Goal: Information Seeking & Learning: Learn about a topic

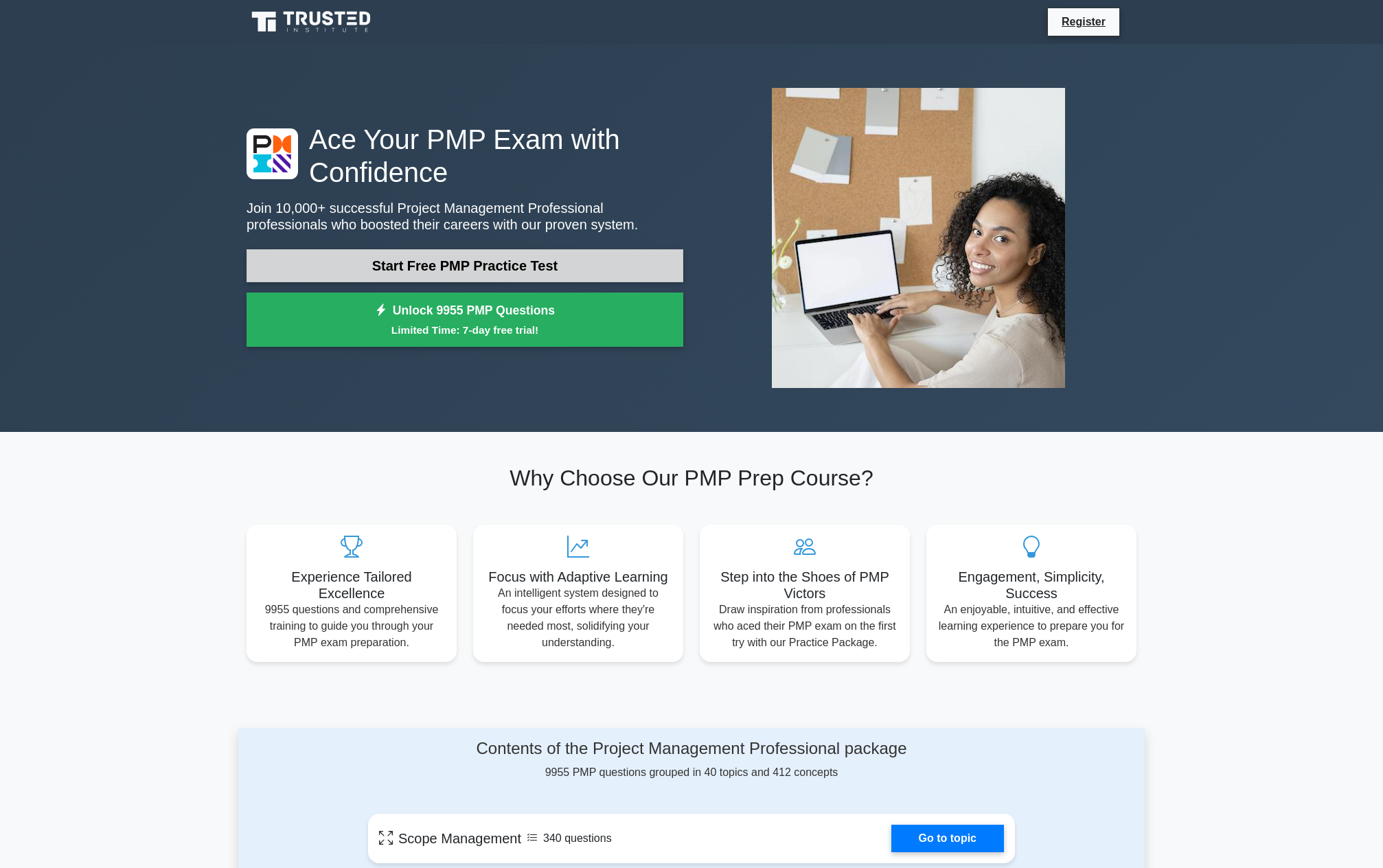
click at [504, 262] on link "Start Free PMP Practice Test" at bounding box center [465, 265] width 437 height 33
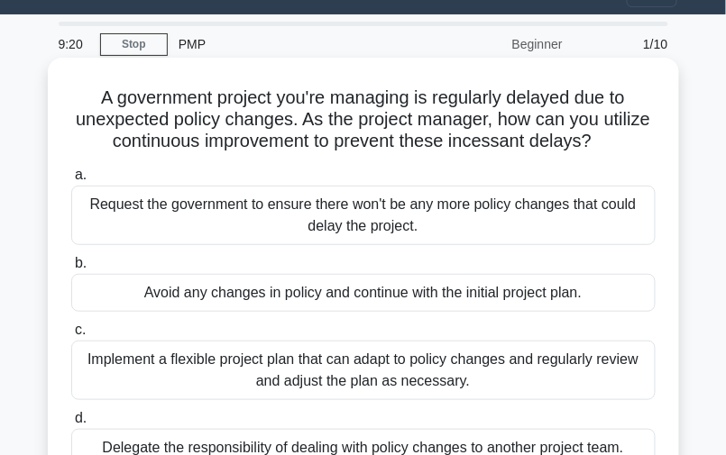
scroll to position [72, 0]
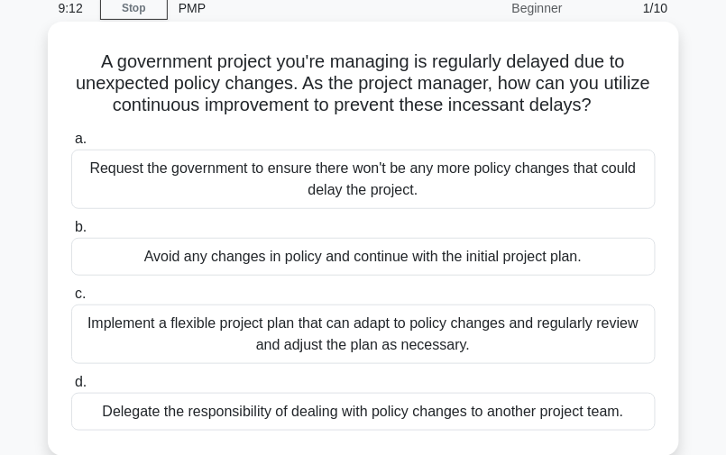
click at [205, 320] on div "Implement a flexible project plan that can adapt to policy changes and regularl…" at bounding box center [363, 335] width 584 height 60
click at [71, 300] on input "c. Implement a flexible project plan that can adapt to policy changes and regul…" at bounding box center [71, 295] width 0 height 12
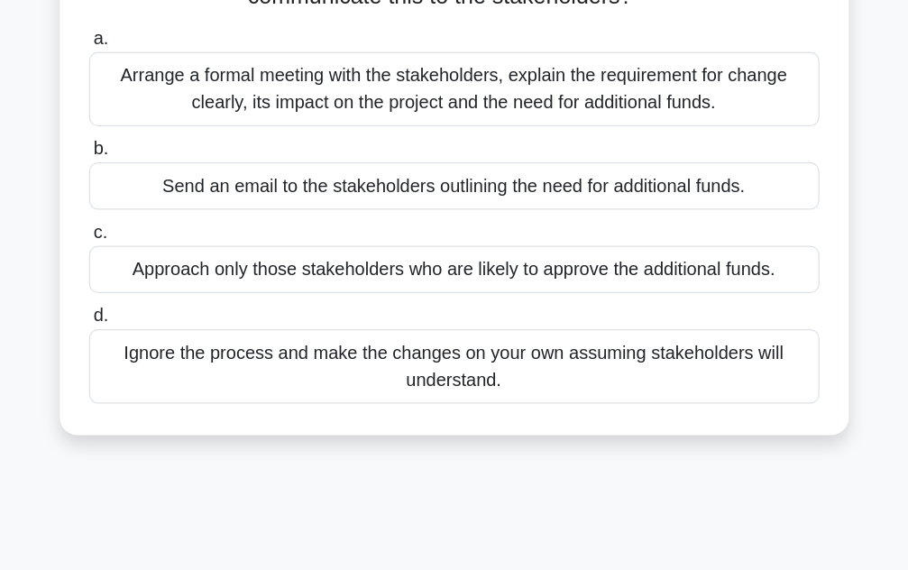
scroll to position [0, 0]
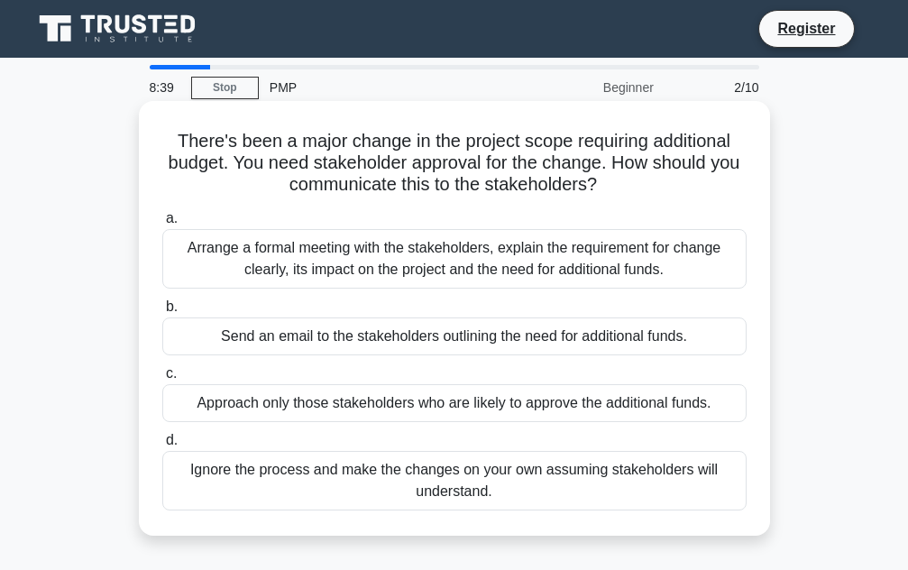
click at [351, 259] on div "Arrange a formal meeting with the stakeholders, explain the requirement for cha…" at bounding box center [454, 259] width 584 height 60
click at [162, 225] on input "a. Arrange a formal meeting with the stakeholders, explain the requirement for …" at bounding box center [162, 219] width 0 height 12
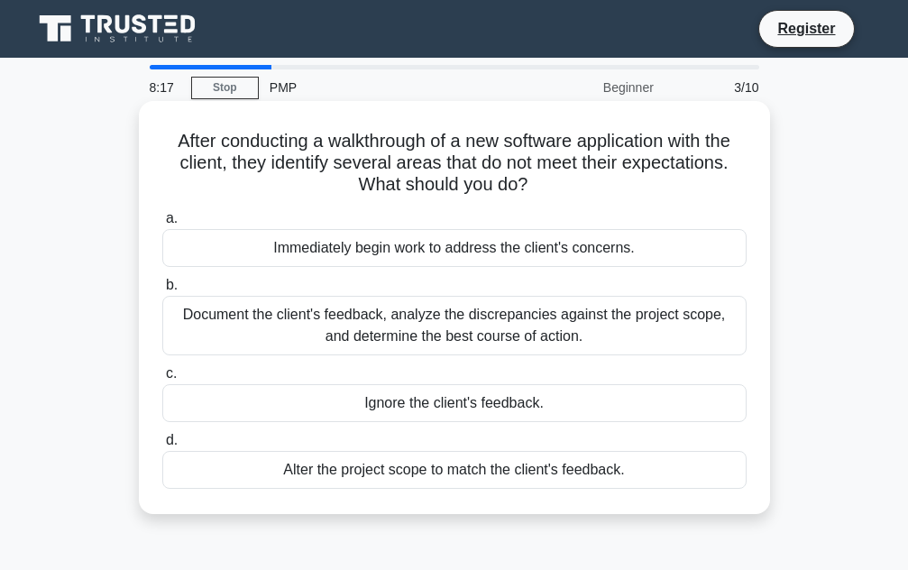
click at [391, 332] on div "Document the client's feedback, analyze the discrepancies against the project s…" at bounding box center [454, 326] width 584 height 60
click at [162, 291] on input "b. Document the client's feedback, analyze the discrepancies against the projec…" at bounding box center [162, 286] width 0 height 12
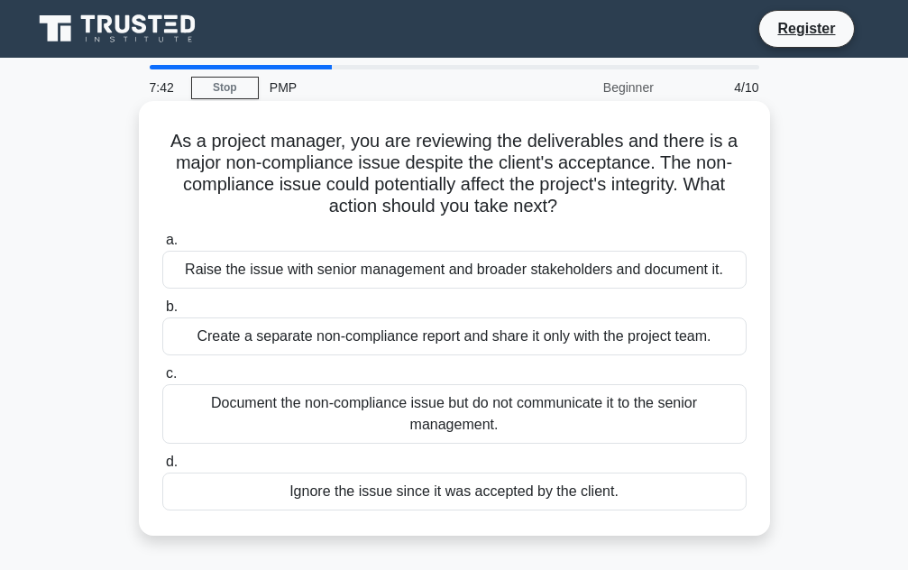
click at [389, 272] on div "Raise the issue with senior management and broader stakeholders and document it." at bounding box center [454, 270] width 584 height 38
click at [162, 246] on input "a. Raise the issue with senior management and broader stakeholders and document…" at bounding box center [162, 240] width 0 height 12
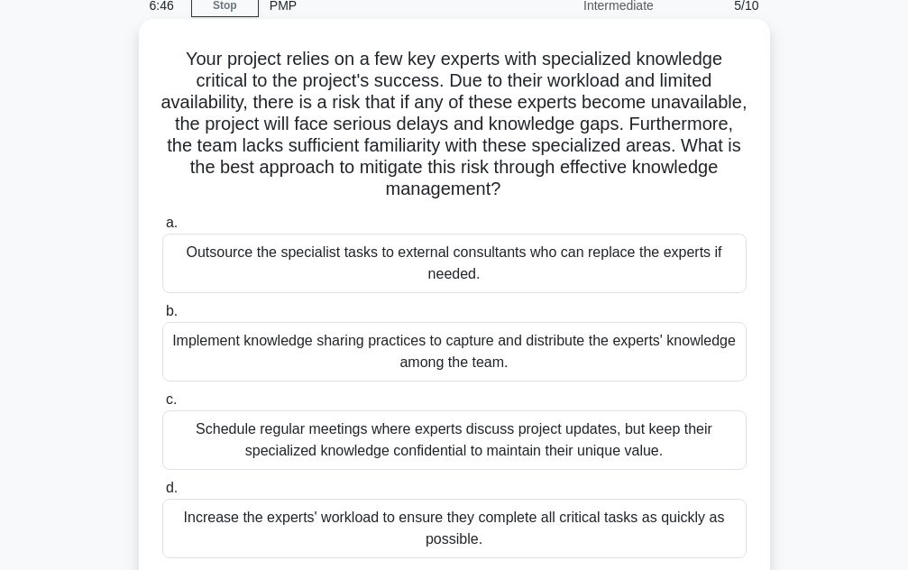
scroll to position [90, 0]
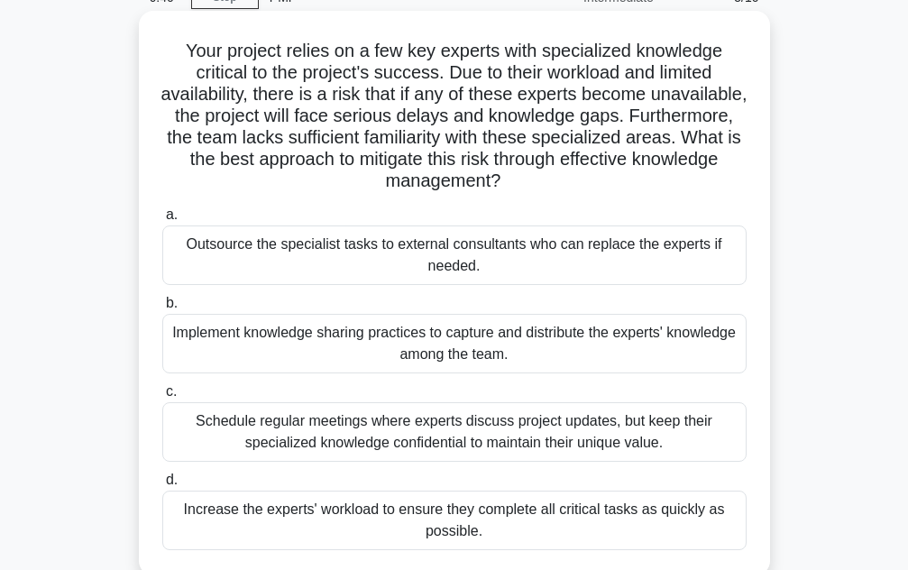
click at [330, 340] on div "Implement knowledge sharing practices to capture and distribute the experts' kn…" at bounding box center [454, 344] width 584 height 60
click at [162, 309] on input "b. Implement knowledge sharing practices to capture and distribute the experts'…" at bounding box center [162, 304] width 0 height 12
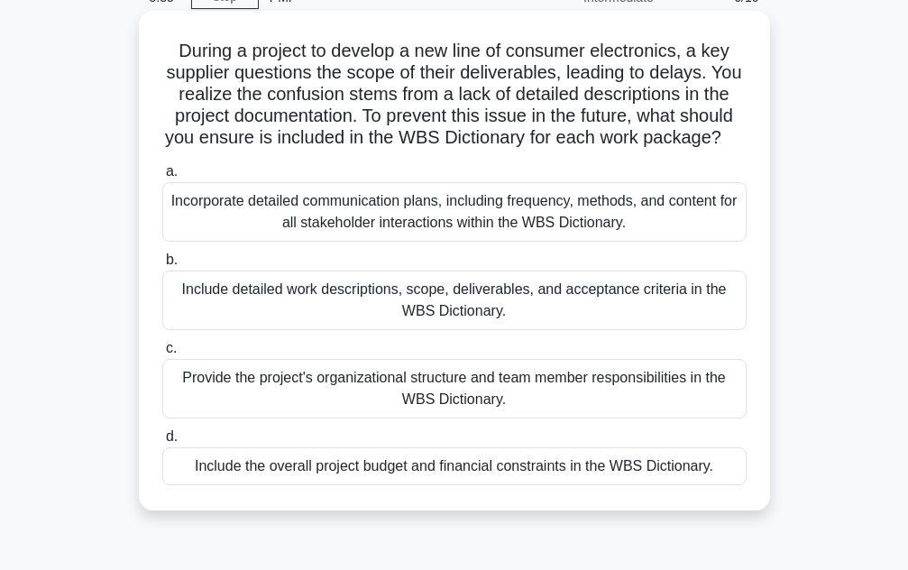
click at [433, 320] on div "Include detailed work descriptions, scope, deliverables, and acceptance criteri…" at bounding box center [454, 301] width 584 height 60
click at [162, 266] on input "b. Include detailed work descriptions, scope, deliverables, and acceptance crit…" at bounding box center [162, 260] width 0 height 12
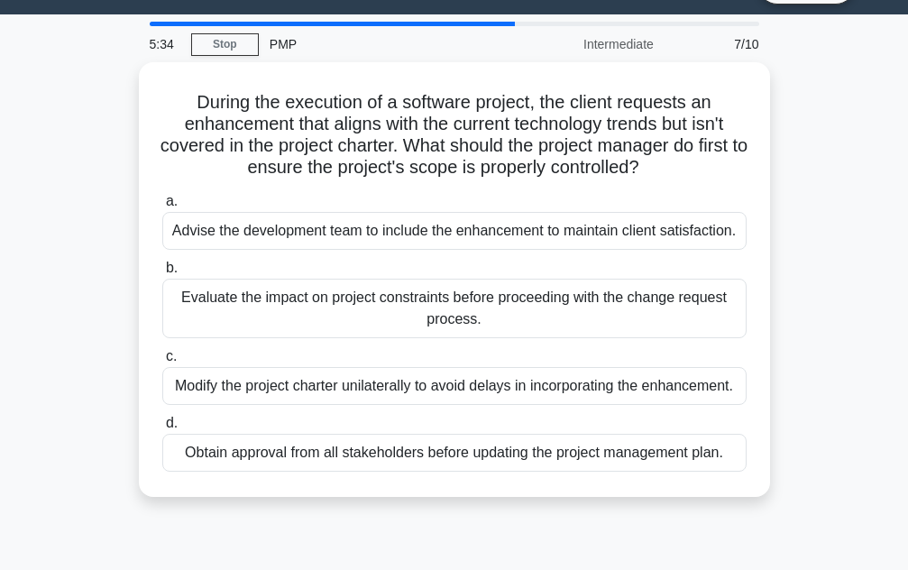
scroll to position [0, 0]
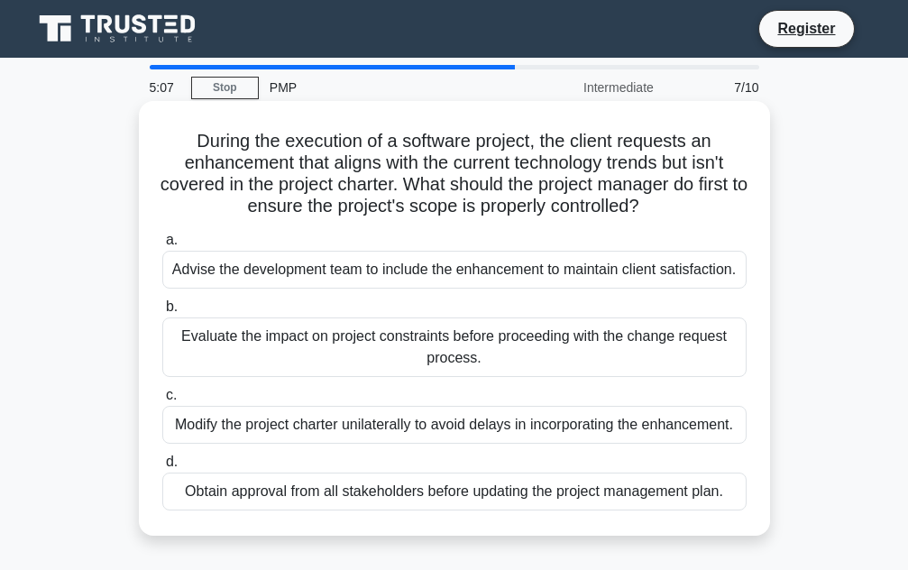
click at [370, 342] on div "Evaluate the impact on project constraints before proceeding with the change re…" at bounding box center [454, 347] width 584 height 60
click at [162, 313] on input "b. Evaluate the impact on project constraints before proceeding with the change…" at bounding box center [162, 307] width 0 height 12
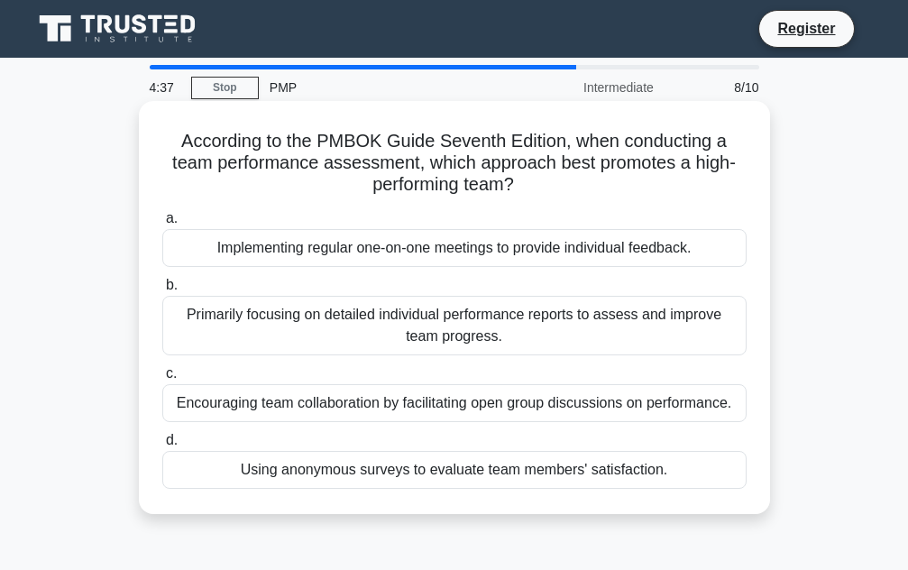
click at [375, 406] on div "Encouraging team collaboration by facilitating open group discussions on perfor…" at bounding box center [454, 403] width 584 height 38
click at [162, 380] on input "c. Encouraging team collaboration by facilitating open group discussions on per…" at bounding box center [162, 374] width 0 height 12
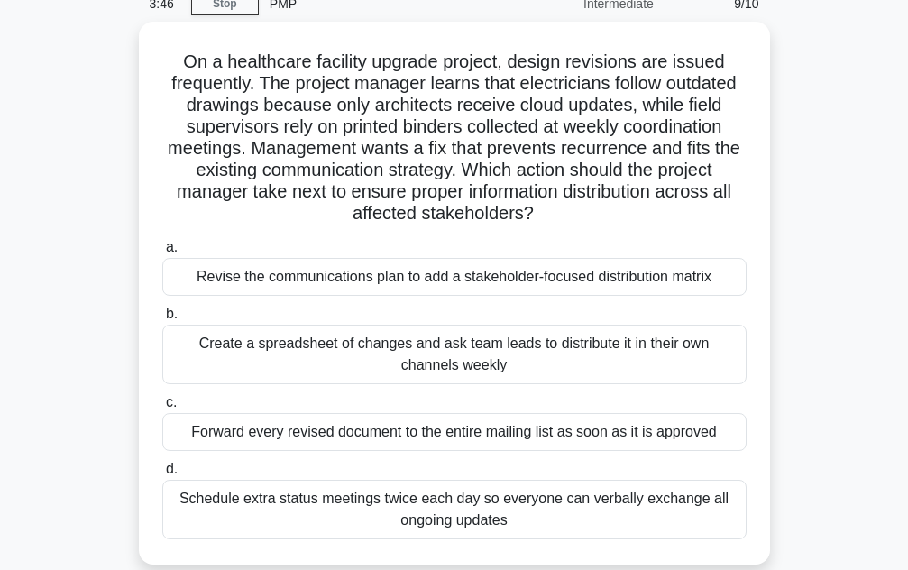
scroll to position [90, 0]
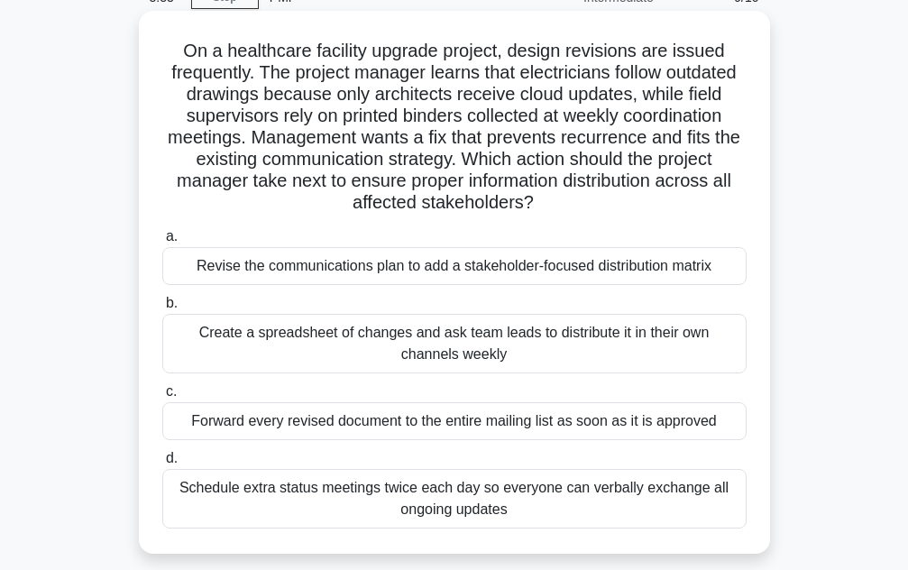
click at [469, 261] on div "Revise the communications plan to add a stakeholder-focused distribution matrix" at bounding box center [454, 266] width 584 height 38
click at [162, 243] on input "a. Revise the communications plan to add a stakeholder-focused distribution mat…" at bounding box center [162, 237] width 0 height 12
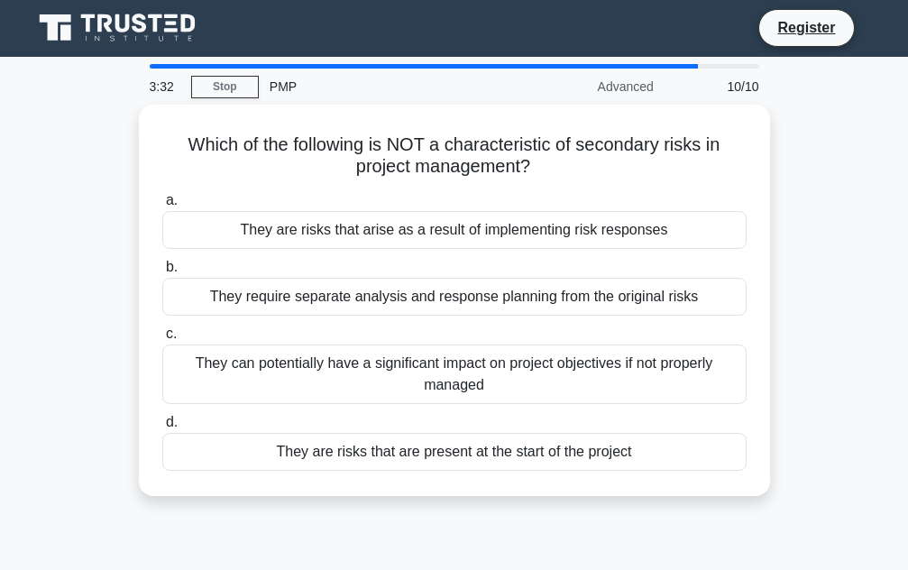
scroll to position [0, 0]
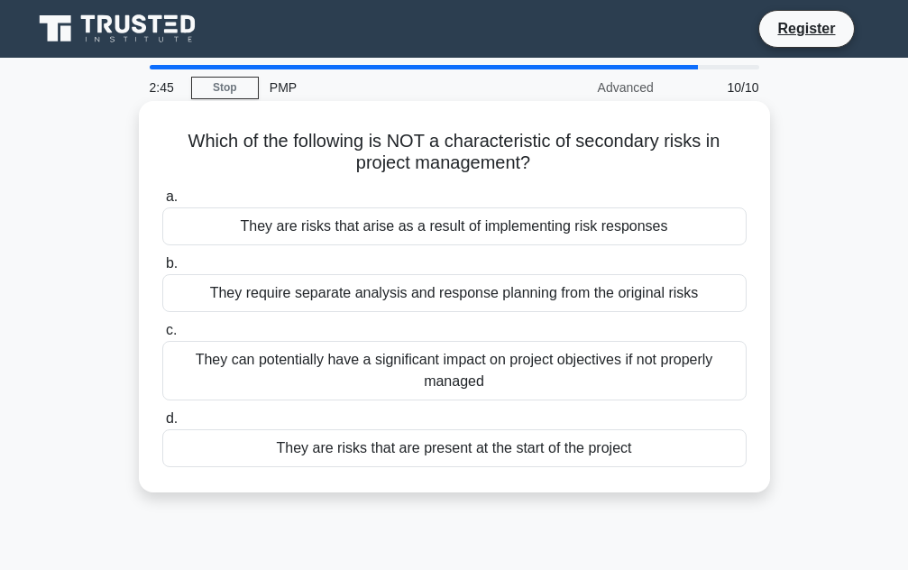
click at [520, 229] on div "They are risks that arise as a result of implementing risk responses" at bounding box center [454, 226] width 584 height 38
click at [162, 203] on input "a. They are risks that arise as a result of implementing risk responses" at bounding box center [162, 197] width 0 height 12
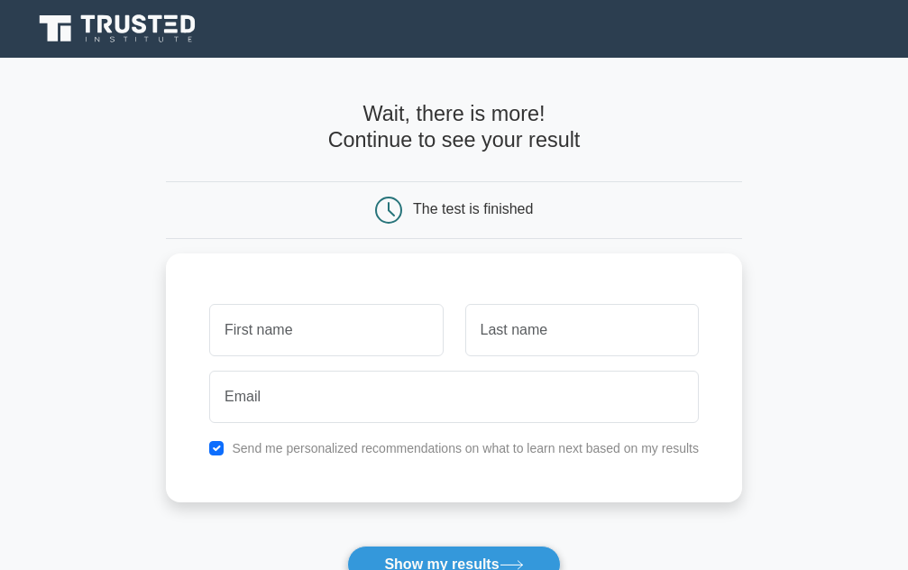
type input "L"
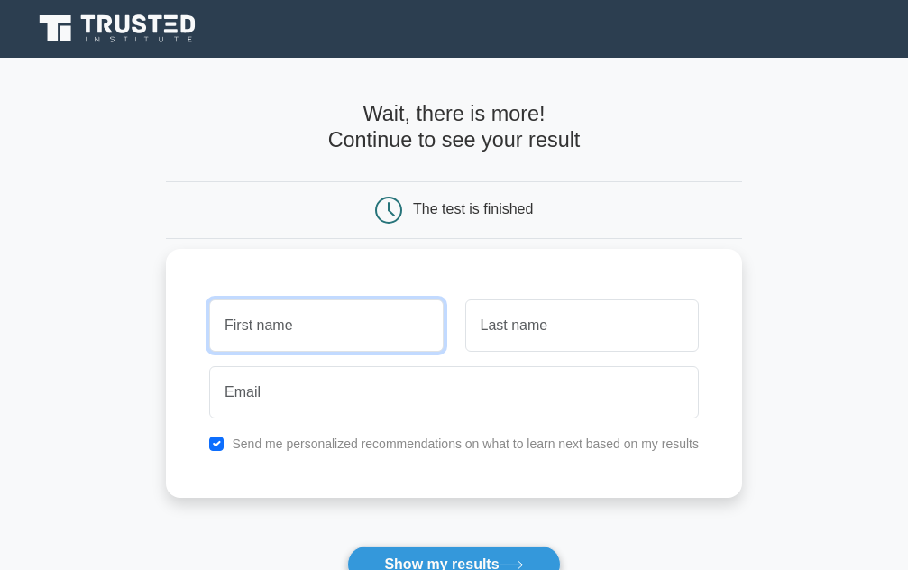
click at [317, 329] on input "text" at bounding box center [326, 325] width 234 height 52
type input "q"
type input "W"
type input "[PERSON_NAME]"
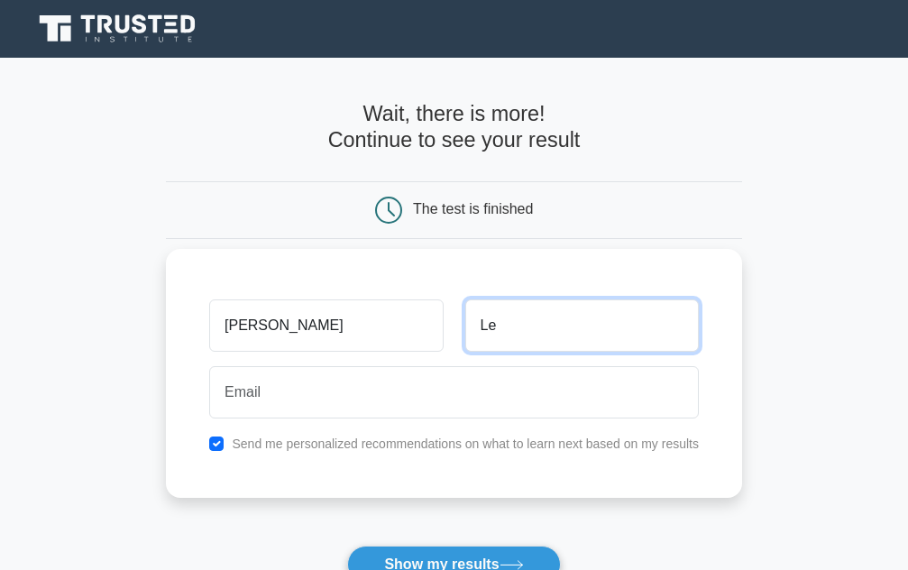
type input "Le"
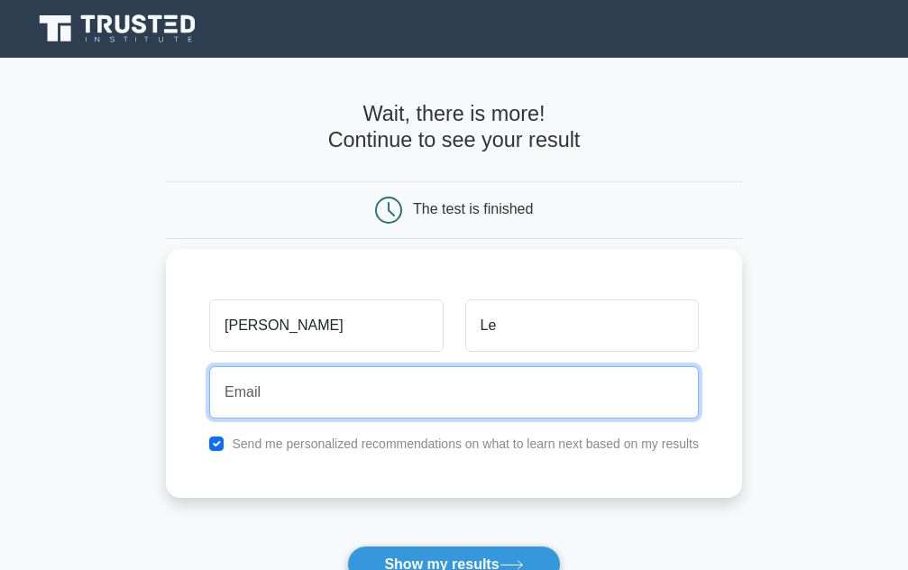
type input "t"
type input "quangtoai.le@sg.panasonic.com"
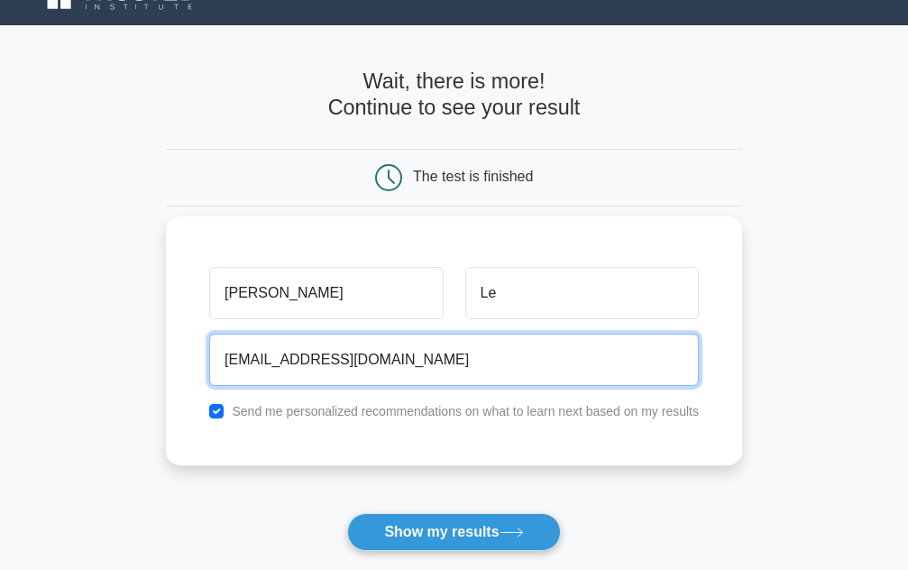
scroll to position [45, 0]
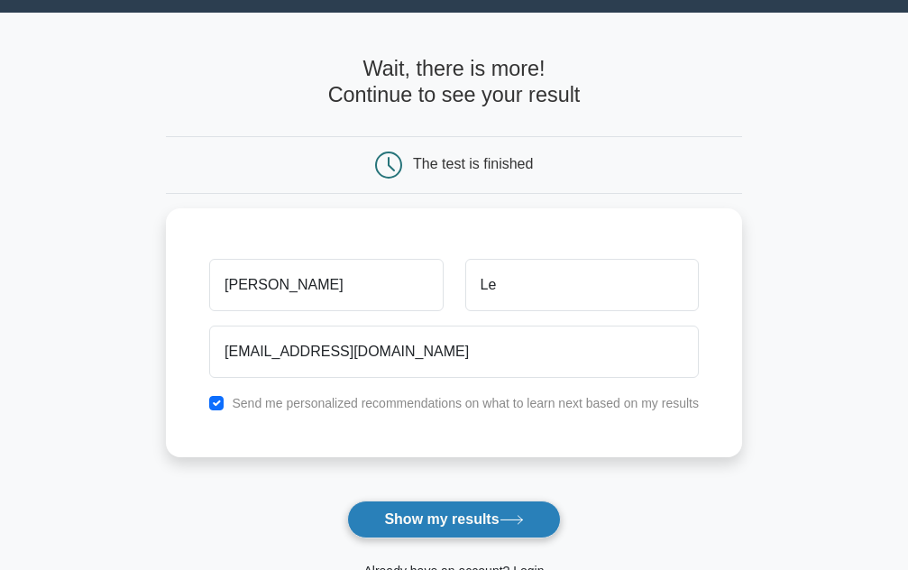
click at [389, 519] on button "Show my results" at bounding box center [453, 520] width 213 height 38
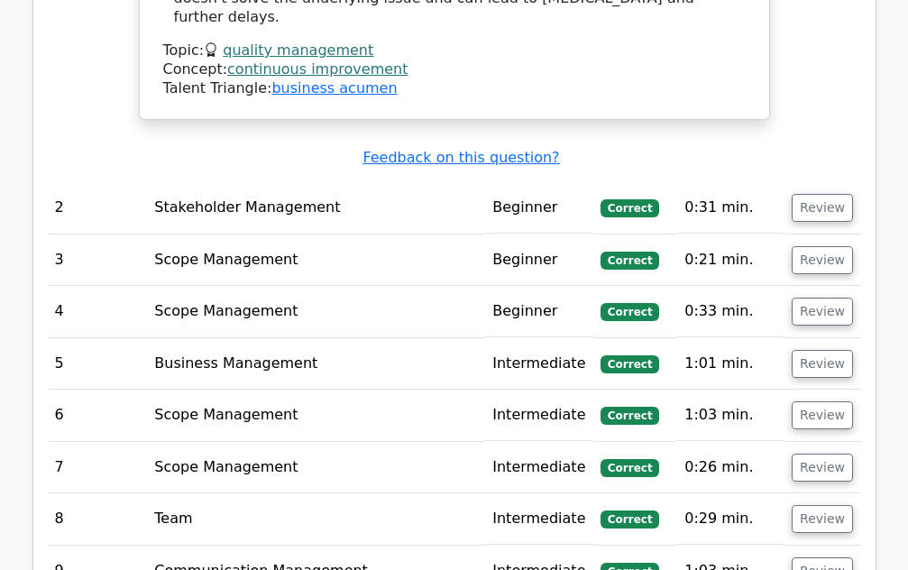
scroll to position [2525, 0]
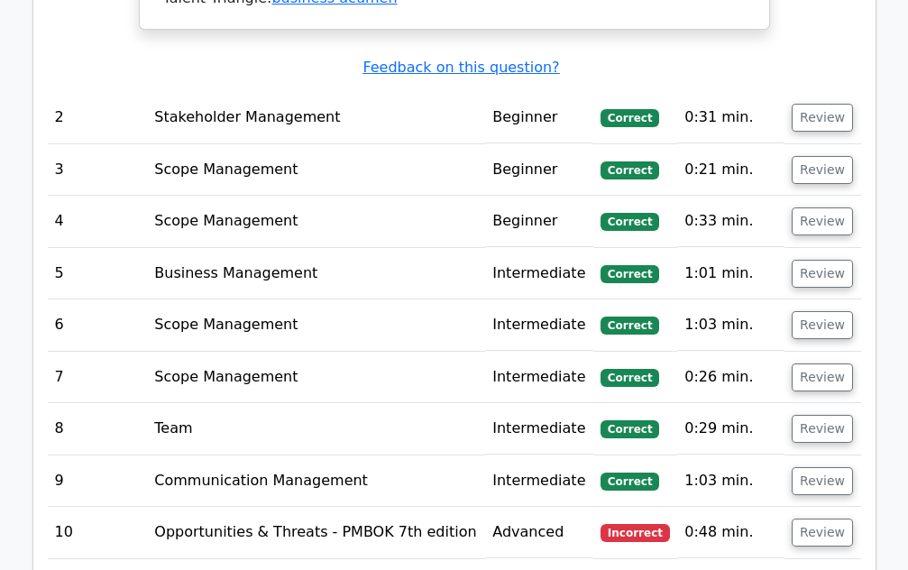
click at [397, 507] on td "Opportunities & Threats - PMBOK 7th edition" at bounding box center [316, 532] width 338 height 51
click at [816, 519] on button "Review" at bounding box center [822, 533] width 61 height 28
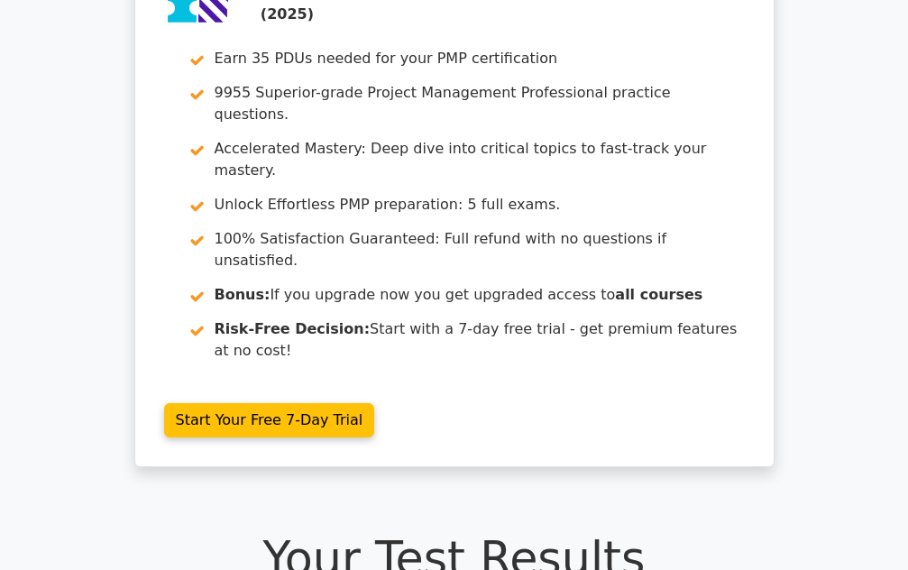
scroll to position [0, 0]
